Goal: Task Accomplishment & Management: Manage account settings

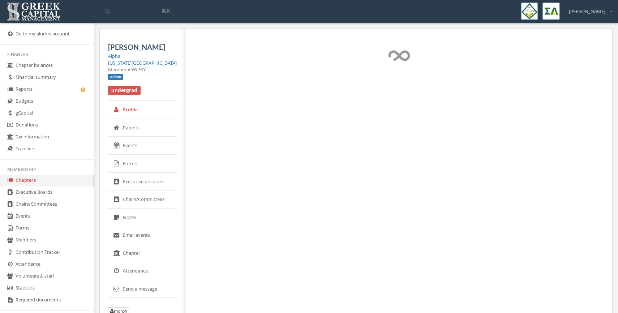
select select "******"
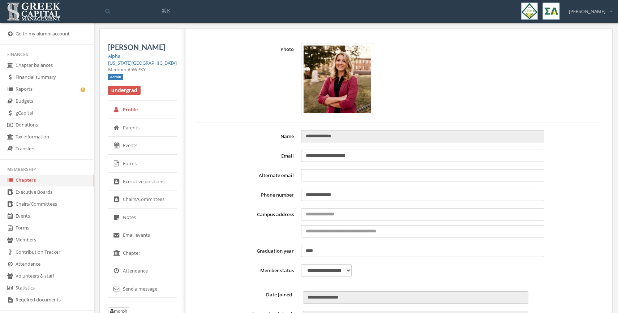
click at [134, 166] on link "Forms" at bounding box center [142, 164] width 69 height 18
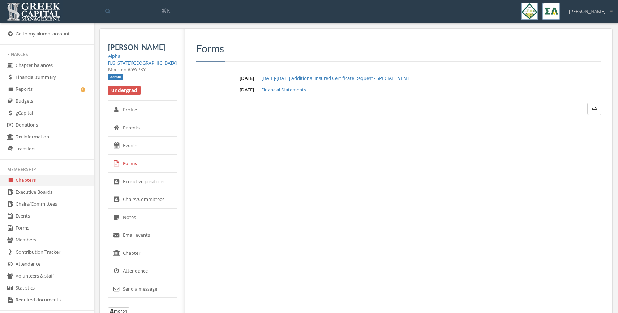
click at [114, 57] on link "Alpha" at bounding box center [114, 56] width 12 height 7
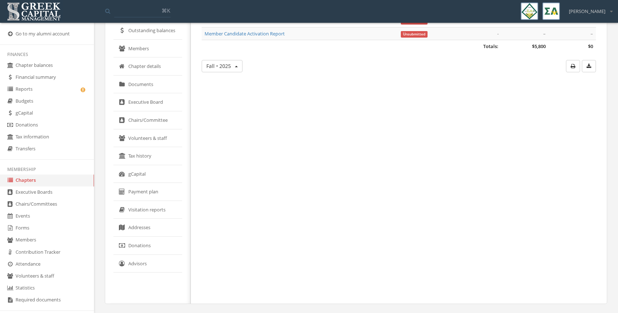
scroll to position [90, 0]
click at [31, 87] on link "Reports" at bounding box center [47, 89] width 94 height 12
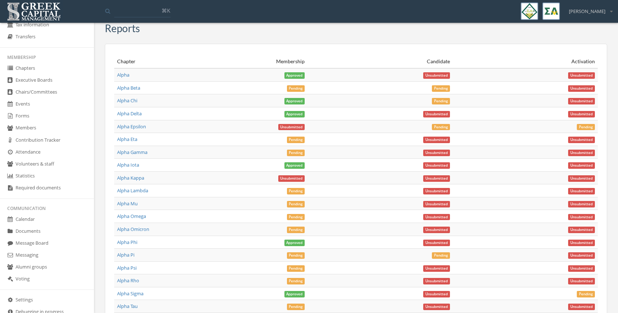
scroll to position [109, 0]
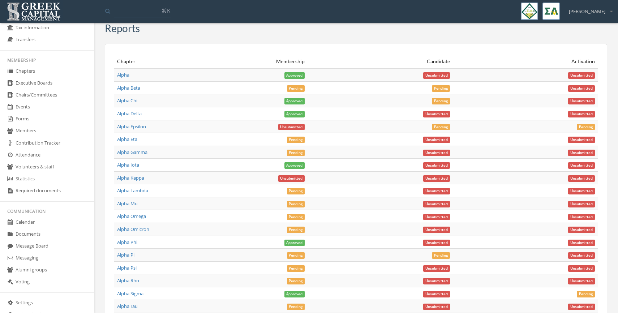
click at [28, 118] on link "Forms" at bounding box center [47, 119] width 94 height 12
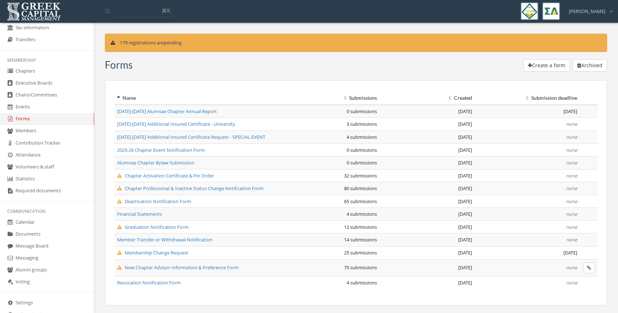
click at [148, 202] on span "Deactivation Notification Form" at bounding box center [154, 201] width 74 height 7
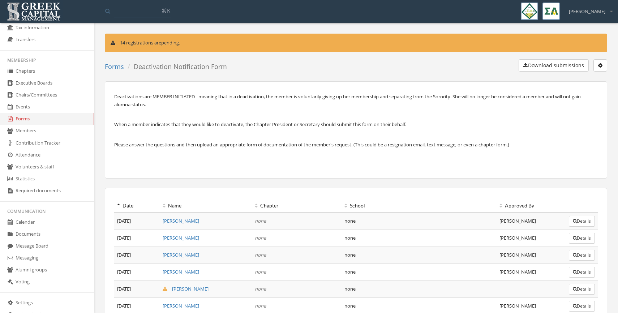
click at [603, 64] on button "button" at bounding box center [600, 65] width 14 height 12
click at [576, 78] on link "Edit form" at bounding box center [577, 79] width 53 height 11
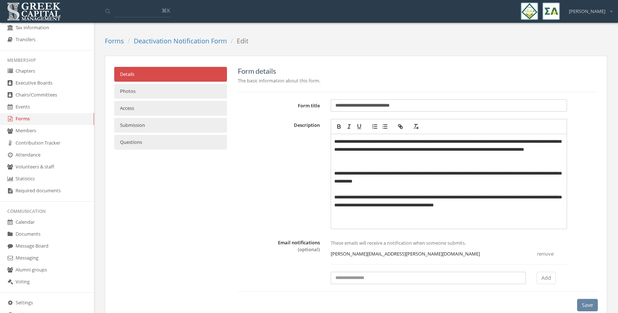
click at [132, 107] on link "Access" at bounding box center [170, 108] width 113 height 15
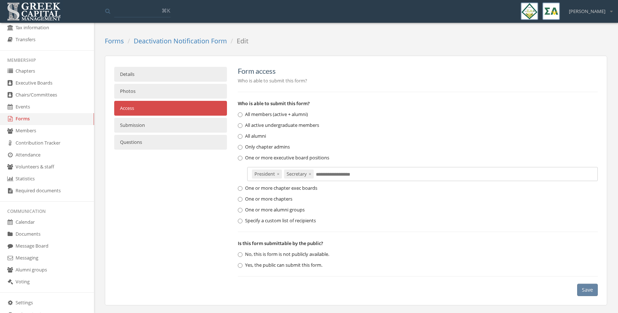
click at [133, 171] on div "Details Photos Access Submission Questions Form access Who is able to submit th…" at bounding box center [356, 181] width 494 height 229
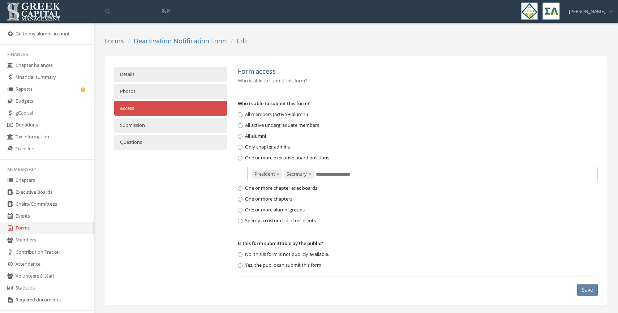
click at [42, 17] on img at bounding box center [33, 11] width 57 height 22
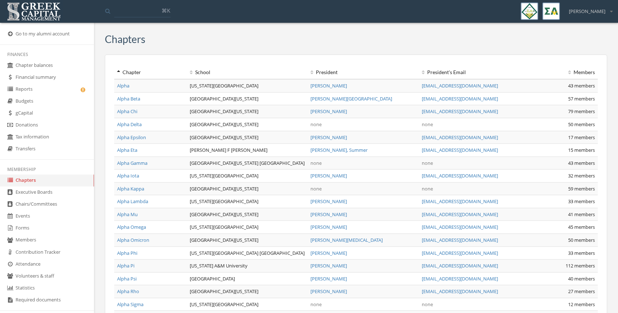
click at [127, 13] on input at bounding box center [142, 10] width 56 height 13
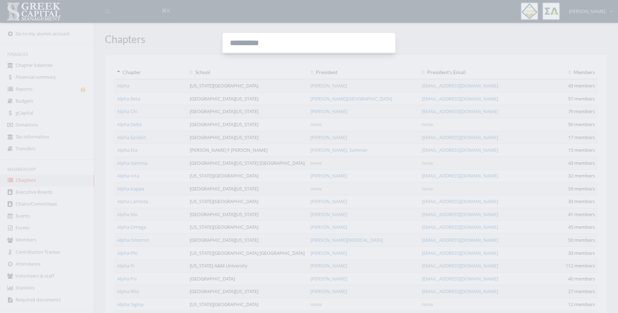
click at [174, 35] on div at bounding box center [309, 156] width 618 height 313
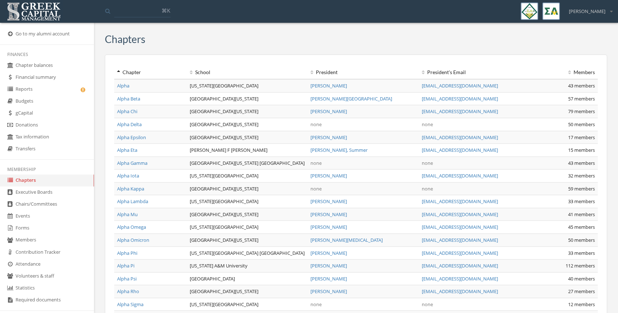
click at [191, 71] on icon at bounding box center [191, 72] width 3 height 5
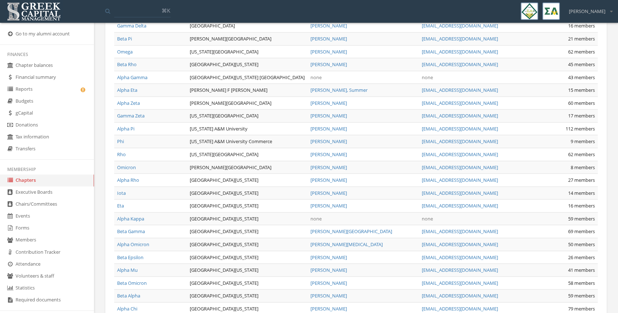
scroll to position [721, 0]
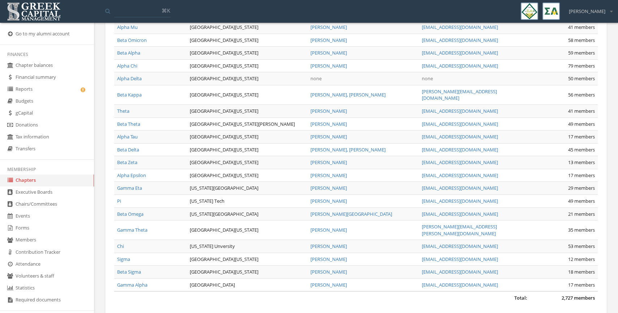
click at [134, 75] on link "Alpha Delta" at bounding box center [129, 78] width 25 height 7
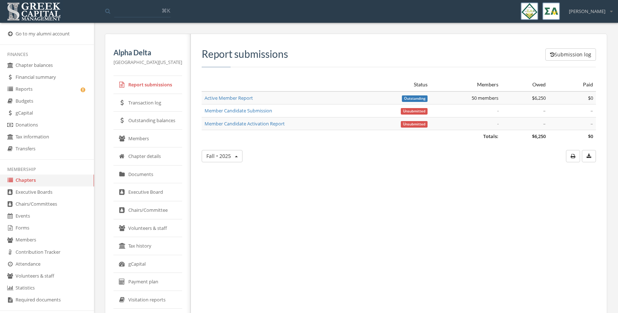
click at [145, 132] on link "Members" at bounding box center [147, 139] width 69 height 18
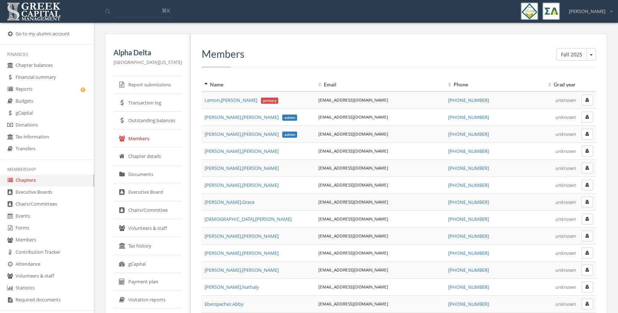
click at [584, 116] on button "button" at bounding box center [588, 117] width 12 height 11
